Goal: Information Seeking & Learning: Learn about a topic

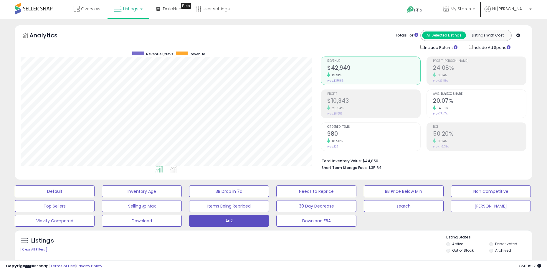
select select "**"
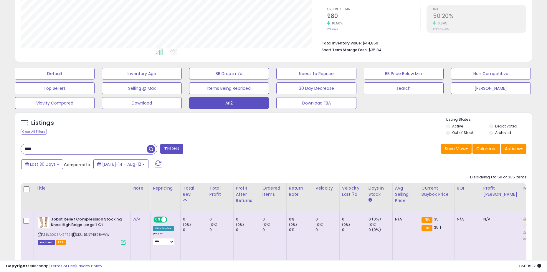
scroll to position [121, 300]
drag, startPoint x: 63, startPoint y: 150, endPoint x: 249, endPoint y: 155, distance: 185.8
click at [263, 133] on div "Listings Clear All Filters Listing States:" at bounding box center [273, 127] width 517 height 20
click at [187, 193] on div "Total Rev." at bounding box center [193, 191] width 21 height 12
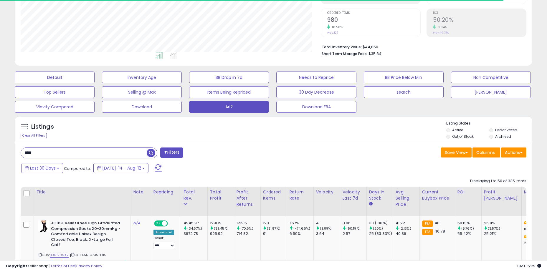
scroll to position [118, 0]
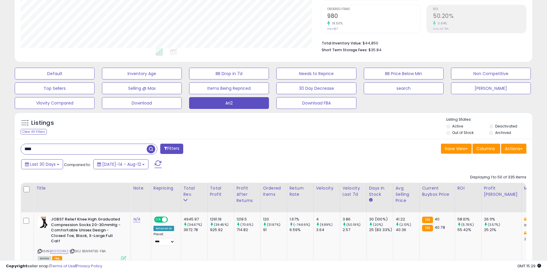
click at [80, 149] on input "****" at bounding box center [84, 149] width 126 height 10
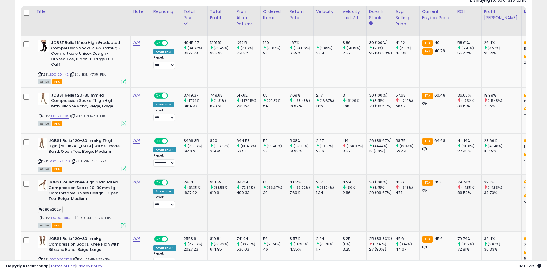
scroll to position [353, 0]
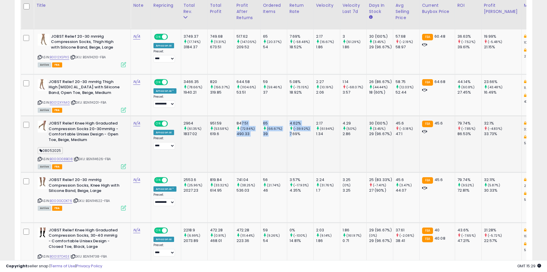
drag, startPoint x: 254, startPoint y: 128, endPoint x: 299, endPoint y: 138, distance: 46.5
click at [299, 137] on div "7.69%" at bounding box center [301, 133] width 24 height 5
drag, startPoint x: 312, startPoint y: 138, endPoint x: 246, endPoint y: 128, distance: 67.0
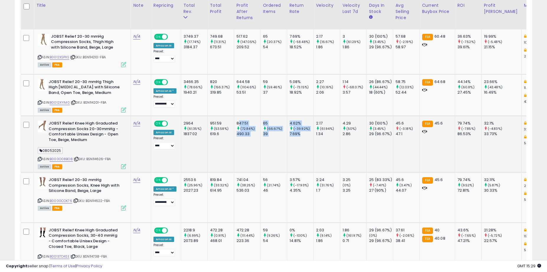
click at [246, 126] on div "847.51" at bounding box center [248, 123] width 24 height 5
drag, startPoint x: 245, startPoint y: 125, endPoint x: 340, endPoint y: 142, distance: 96.9
click at [340, 142] on td "2.17 (61.94%) 1.34" at bounding box center [326, 144] width 26 height 57
drag, startPoint x: 344, startPoint y: 141, endPoint x: 254, endPoint y: 129, distance: 90.6
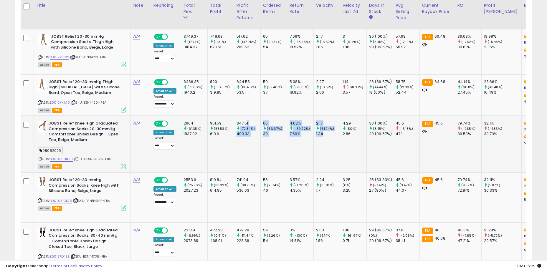
click at [254, 126] on div "847.51" at bounding box center [248, 123] width 24 height 5
drag, startPoint x: 249, startPoint y: 127, endPoint x: 347, endPoint y: 141, distance: 98.9
click at [340, 141] on td "2.17 (61.94%) 1.34" at bounding box center [326, 144] width 26 height 57
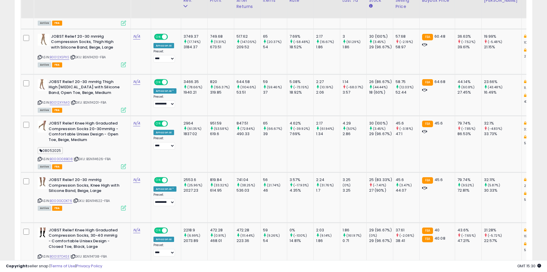
scroll to position [294, 0]
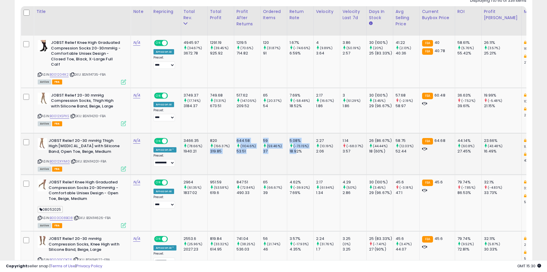
drag, startPoint x: 304, startPoint y: 152, endPoint x: 218, endPoint y: 150, distance: 86.6
drag, startPoint x: 253, startPoint y: 105, endPoint x: 241, endPoint y: 105, distance: 12.4
click at [233, 108] on td "749.68 (11.31%) 673.51" at bounding box center [220, 110] width 26 height 45
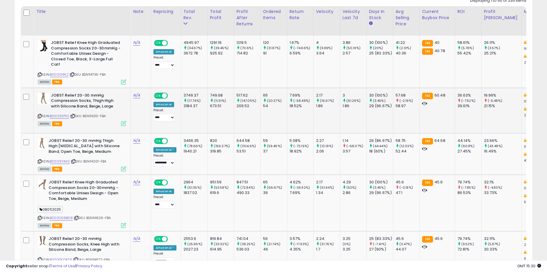
click at [223, 104] on div "673.51" at bounding box center [222, 105] width 24 height 5
drag, startPoint x: 223, startPoint y: 90, endPoint x: 281, endPoint y: 114, distance: 62.2
click at [281, 114] on td "65 (20.37%) 54" at bounding box center [273, 110] width 26 height 45
click at [272, 122] on td "65 (20.37%) 54" at bounding box center [273, 110] width 26 height 45
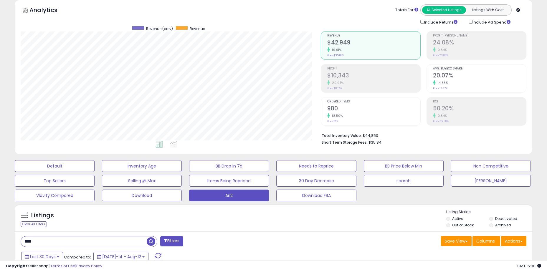
scroll to position [0, 0]
